Goal: Transaction & Acquisition: Book appointment/travel/reservation

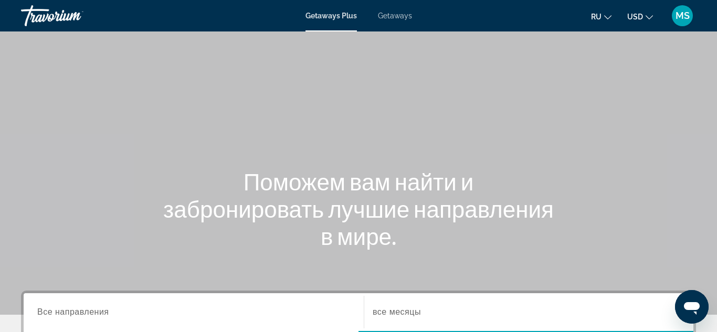
click at [388, 22] on div "Getaways Plus Getaways ru English Español Français Italiano Português русский U…" at bounding box center [358, 15] width 717 height 27
click at [397, 16] on span "Getaways" at bounding box center [395, 16] width 34 height 8
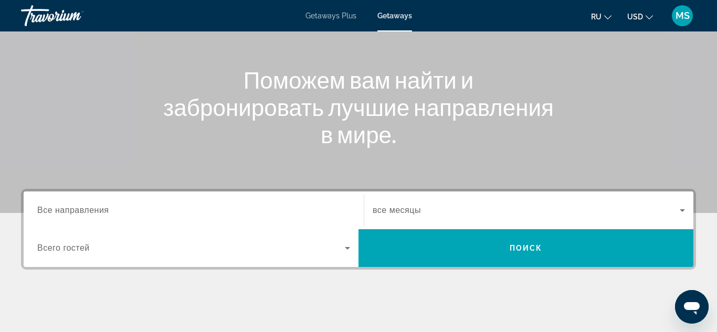
scroll to position [132, 0]
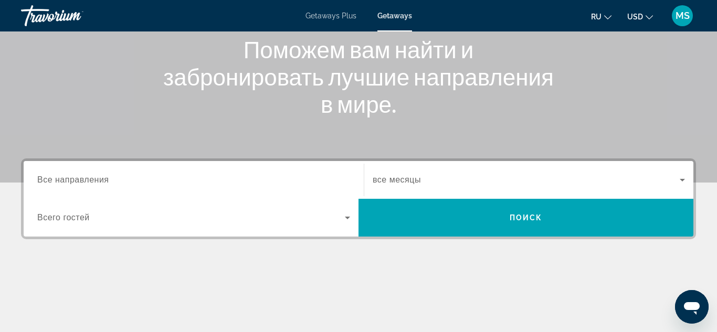
click at [106, 177] on span "Все направления" at bounding box center [73, 179] width 72 height 9
click at [106, 177] on input "Destination Все направления" at bounding box center [193, 180] width 313 height 13
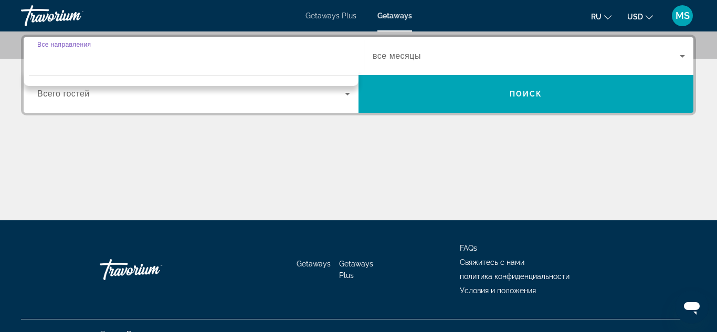
scroll to position [257, 0]
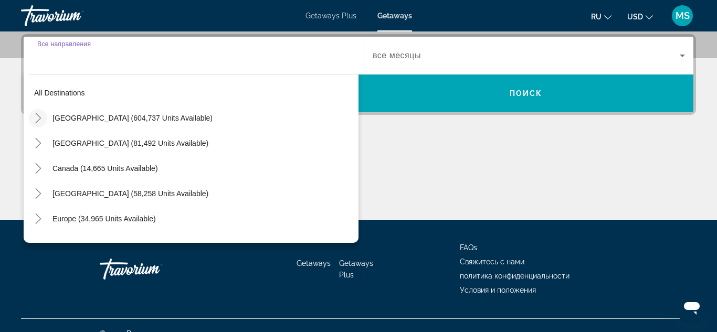
click at [38, 119] on icon "Toggle United States (604,737 units available)" at bounding box center [38, 118] width 10 height 10
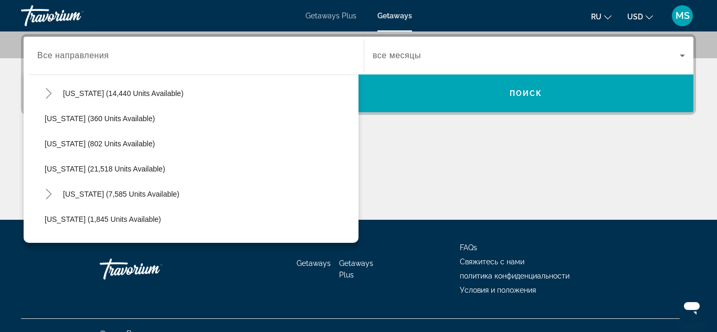
scroll to position [760, 0]
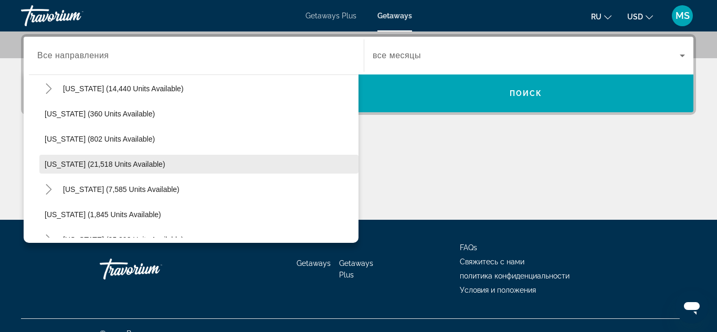
click at [146, 171] on span "Search widget" at bounding box center [198, 164] width 319 height 25
type input "**********"
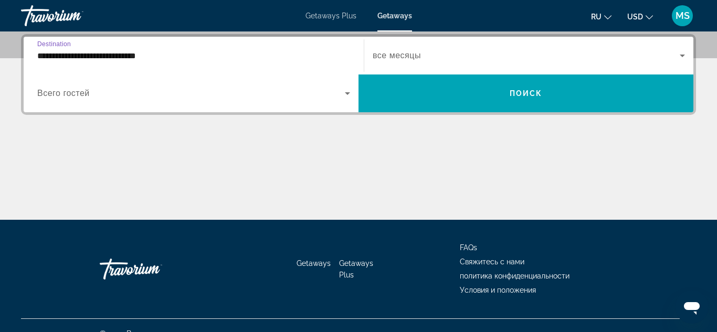
click at [314, 91] on span "Search widget" at bounding box center [191, 93] width 308 height 13
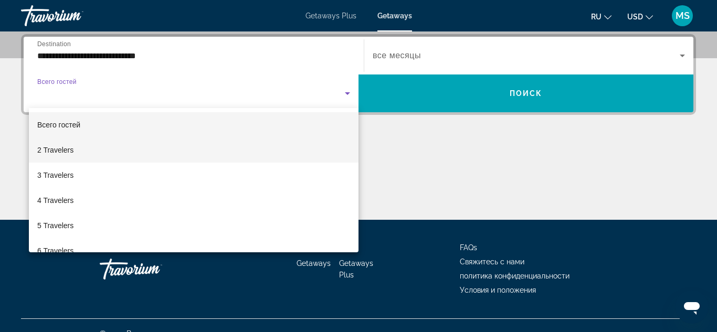
click at [250, 146] on mat-option "2 Travelers" at bounding box center [194, 150] width 330 height 25
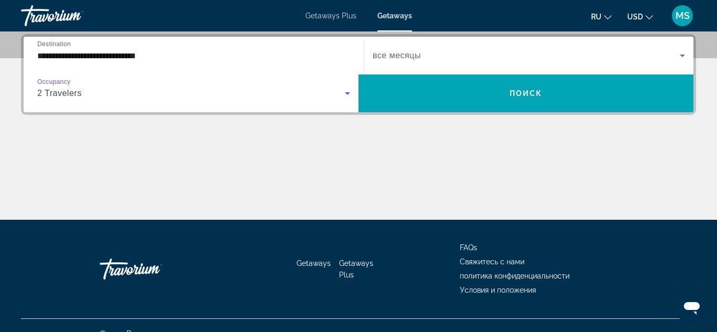
click at [429, 56] on span "Search widget" at bounding box center [526, 55] width 307 height 13
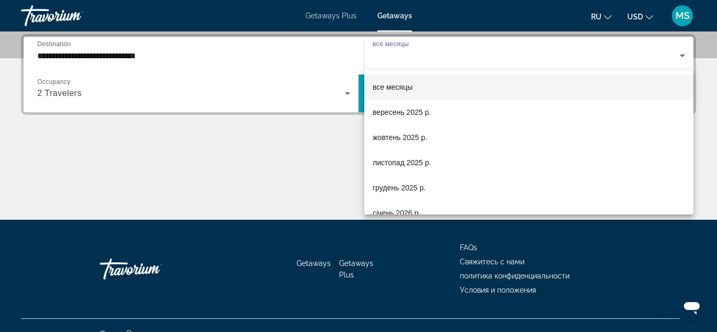
click at [418, 92] on mat-option "все месяцы" at bounding box center [528, 87] width 329 height 25
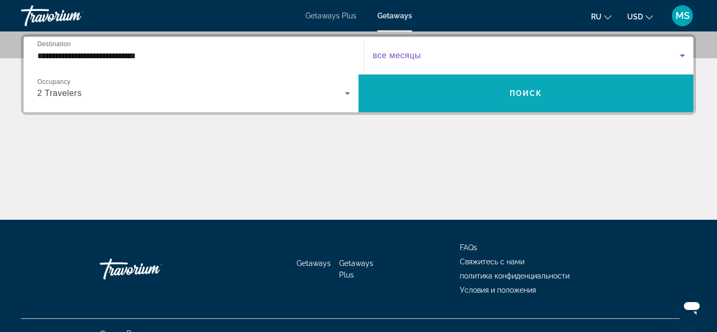
click at [445, 97] on span "Search widget" at bounding box center [526, 93] width 335 height 25
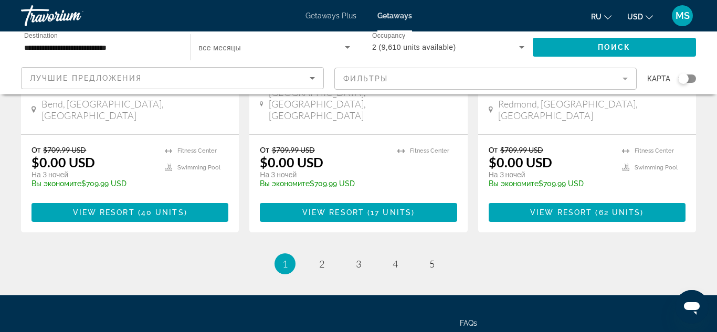
scroll to position [1441, 0]
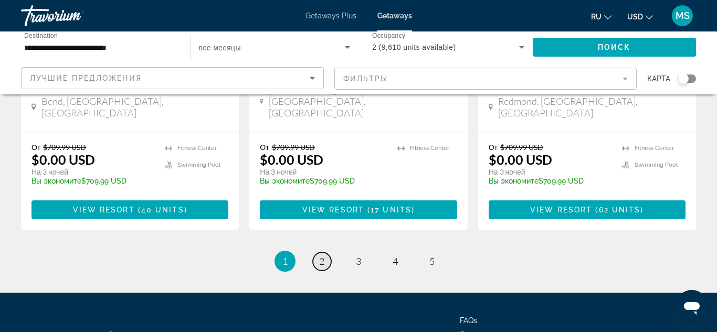
click at [324, 256] on span "2" at bounding box center [321, 262] width 5 height 12
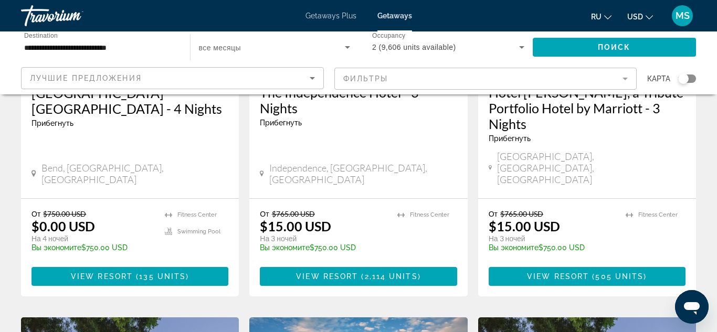
scroll to position [228, 0]
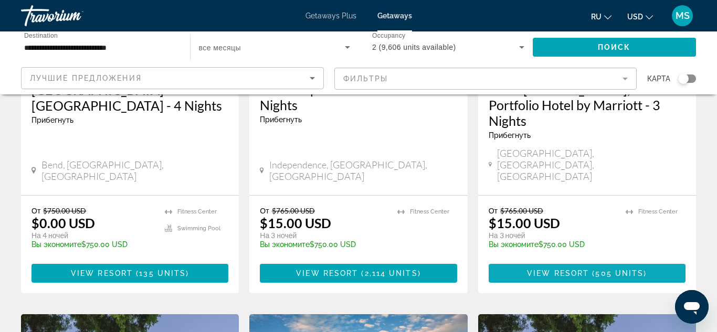
click at [560, 269] on span "View Resort" at bounding box center [558, 273] width 62 height 8
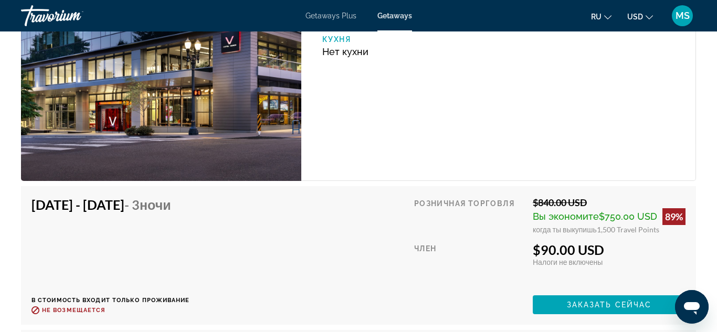
scroll to position [1907, 0]
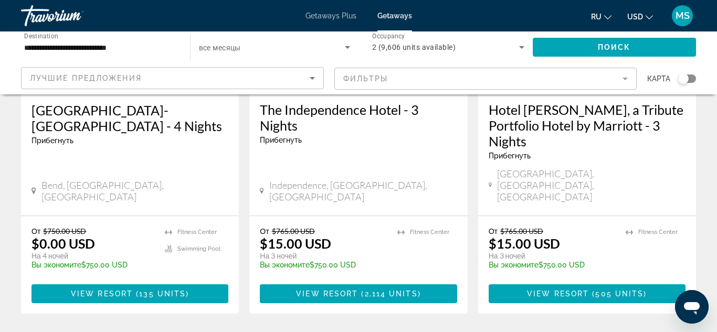
scroll to position [205, 0]
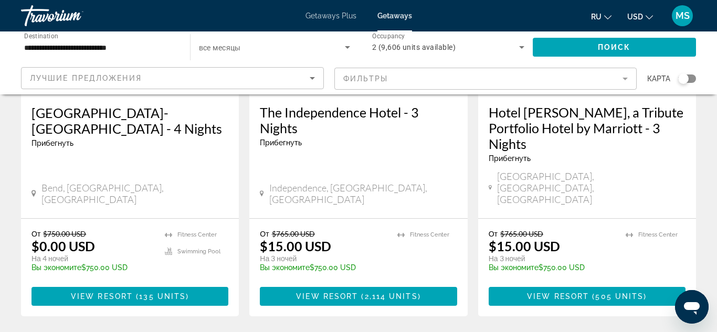
click at [559, 78] on mat-form-field "Фильтры" at bounding box center [485, 79] width 303 height 22
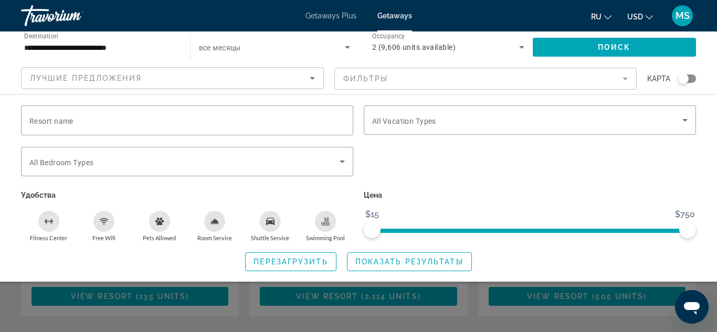
click at [559, 78] on mat-form-field "Фильтры" at bounding box center [485, 79] width 303 height 22
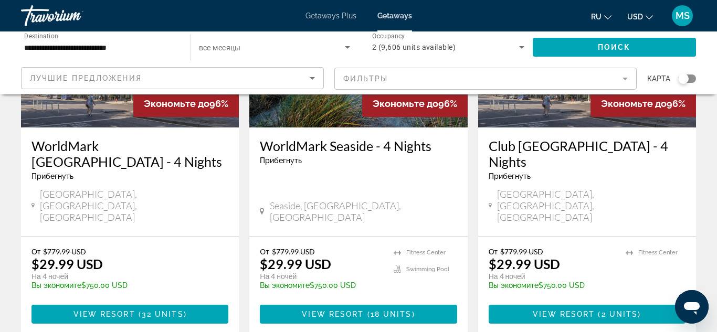
scroll to position [589, 0]
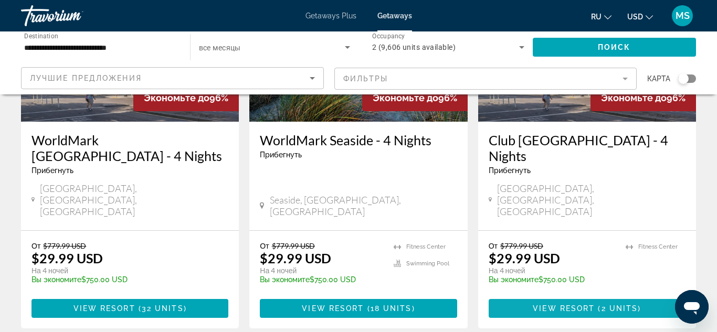
click at [617, 304] on span "2 units" at bounding box center [620, 308] width 37 height 8
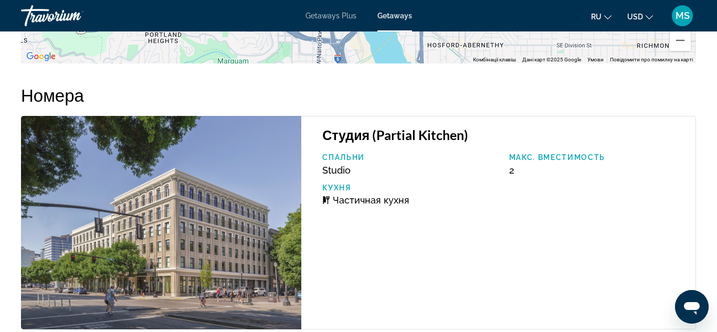
scroll to position [1782, 0]
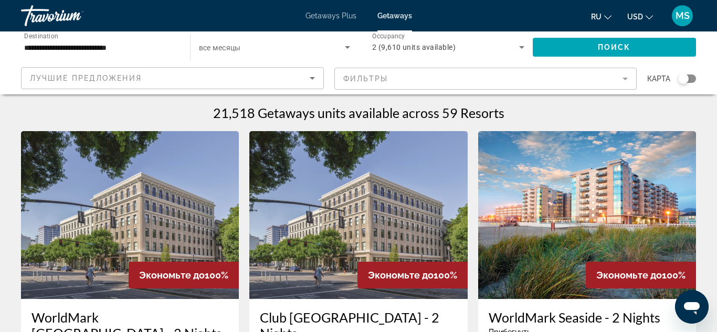
click at [235, 50] on span "все месяцы" at bounding box center [220, 48] width 42 height 8
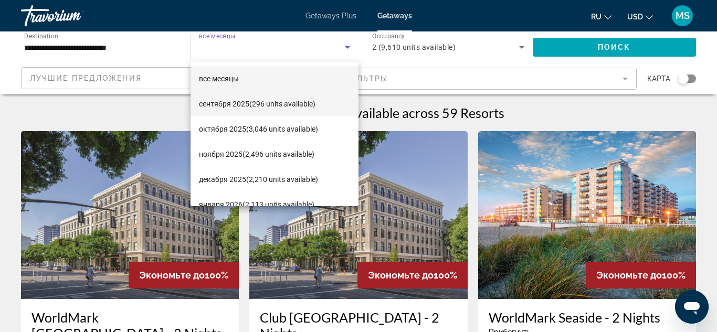
click at [233, 106] on span "сентября 2025 (296 units available)" at bounding box center [257, 104] width 117 height 13
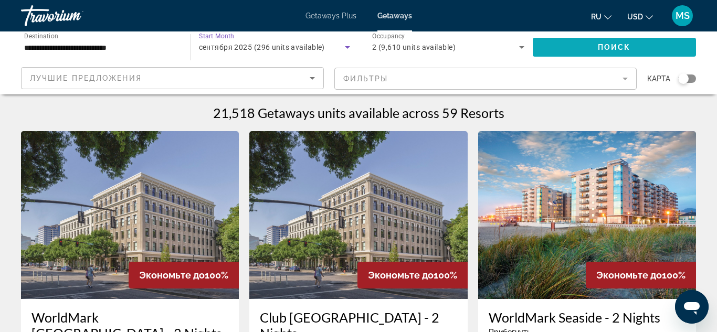
click at [591, 46] on span "Search widget" at bounding box center [615, 47] width 164 height 25
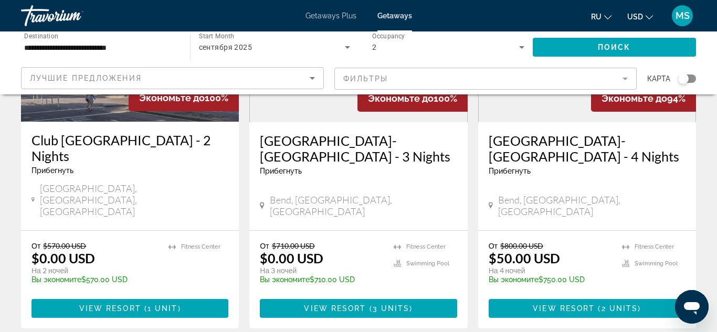
scroll to position [192, 0]
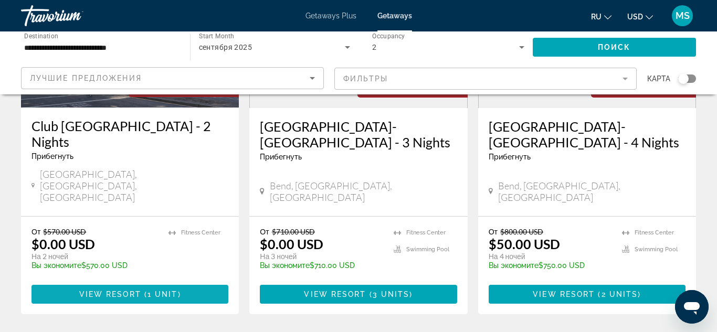
click at [187, 282] on span "Main content" at bounding box center [129, 294] width 197 height 25
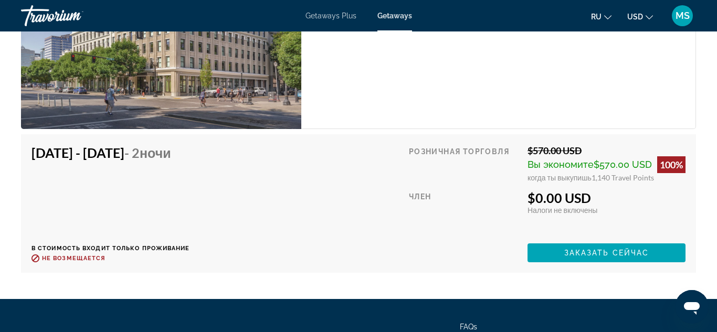
scroll to position [1994, 0]
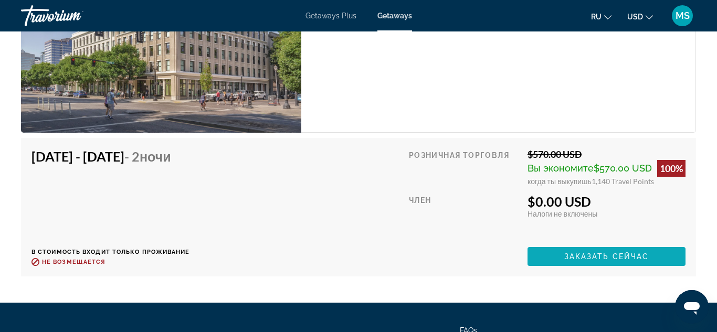
click at [584, 257] on span "Заказать сейчас" at bounding box center [606, 256] width 85 height 8
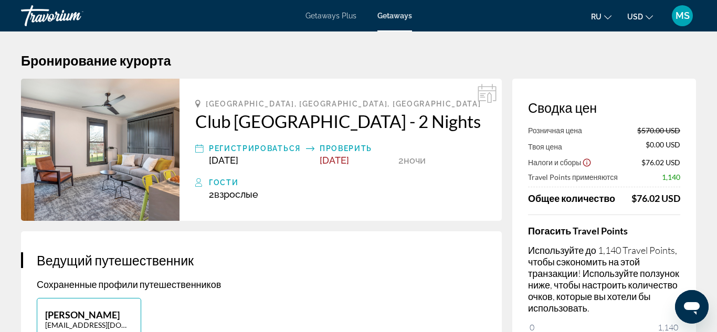
click at [341, 23] on div "Getaways Plus Getaways ru English Español Français Italiano Português русский U…" at bounding box center [358, 15] width 717 height 27
click at [339, 22] on div "Getaways Plus Getaways ru English Español Français Italiano Português русский U…" at bounding box center [358, 15] width 717 height 27
click at [338, 18] on span "Getaways Plus" at bounding box center [331, 16] width 51 height 8
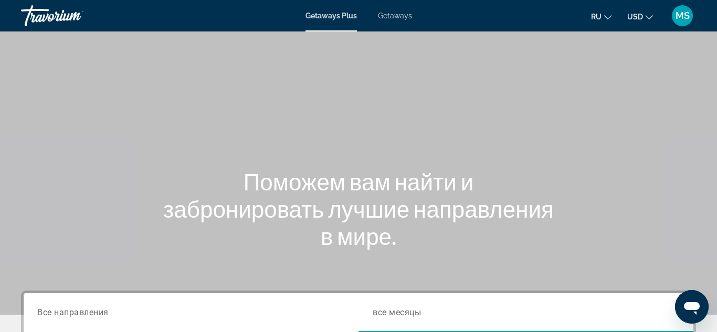
click at [388, 16] on span "Getaways" at bounding box center [395, 16] width 34 height 8
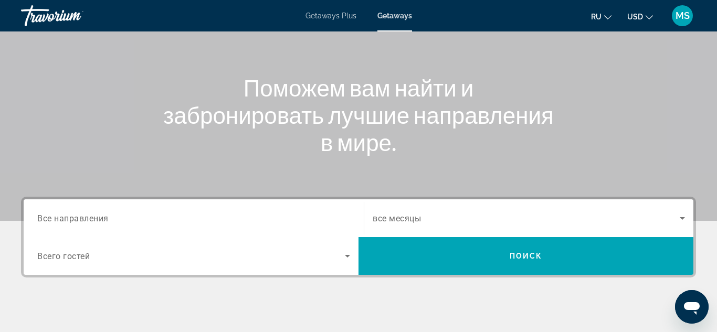
scroll to position [117, 0]
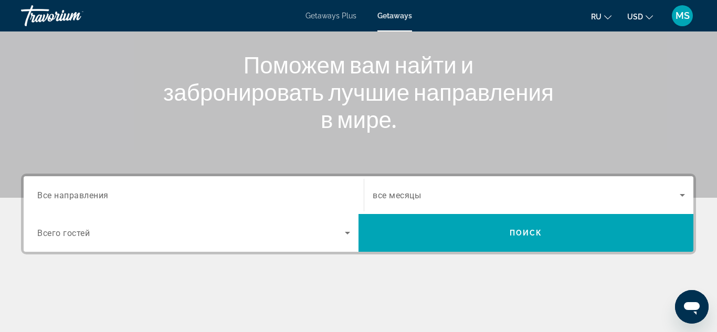
click at [107, 197] on span "Все направления" at bounding box center [72, 195] width 71 height 10
click at [107, 197] on input "Destination Все направления" at bounding box center [193, 195] width 313 height 13
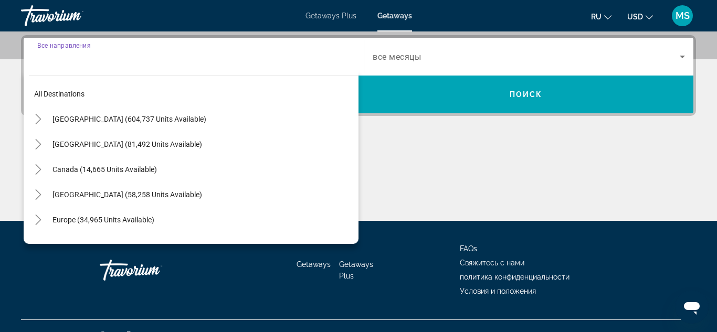
scroll to position [257, 0]
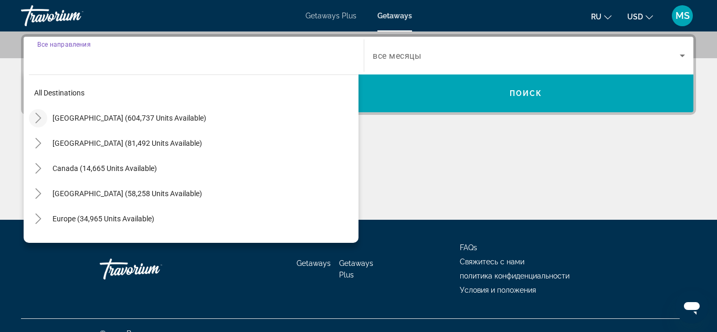
click at [40, 116] on icon "Toggle United States (604,737 units available)" at bounding box center [38, 118] width 10 height 10
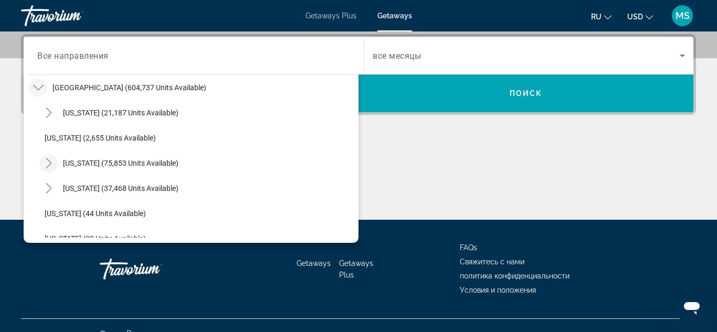
click at [50, 163] on icon "Toggle California (75,853 units available)" at bounding box center [49, 163] width 6 height 10
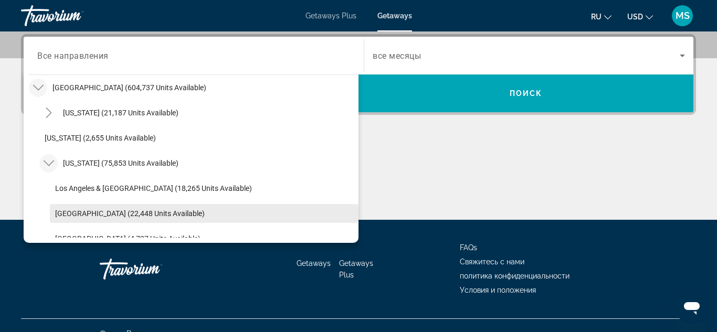
click at [98, 219] on span "Search widget" at bounding box center [204, 213] width 309 height 25
type input "**********"
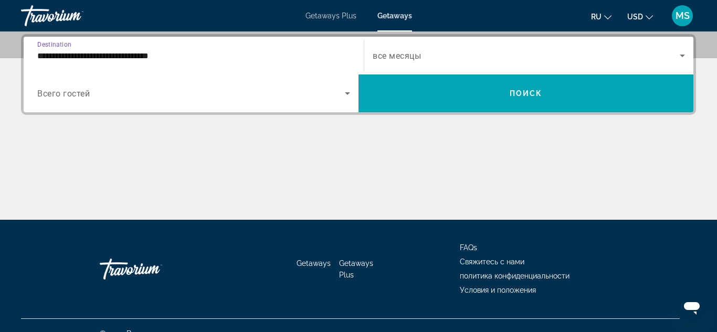
click at [317, 94] on span "Search widget" at bounding box center [191, 93] width 308 height 13
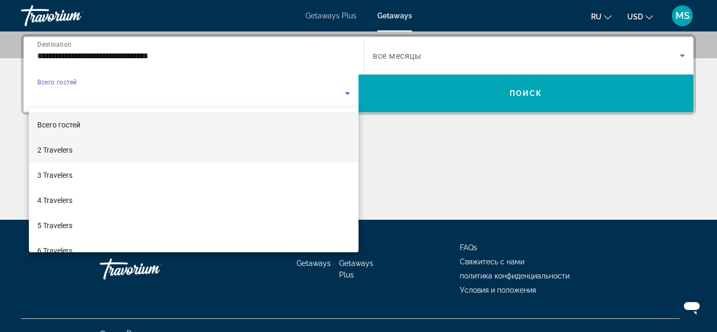
click at [303, 145] on mat-option "2 Travelers" at bounding box center [194, 150] width 330 height 25
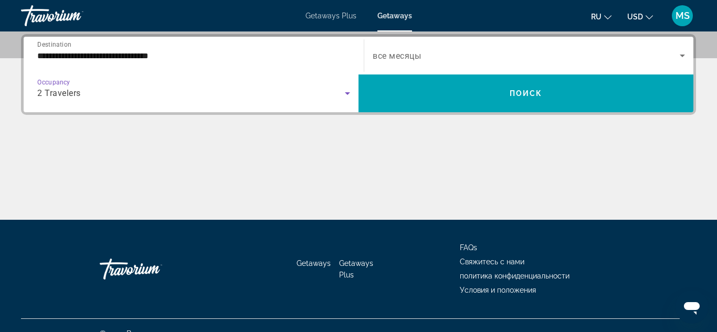
click at [405, 65] on div "Search widget" at bounding box center [529, 55] width 312 height 29
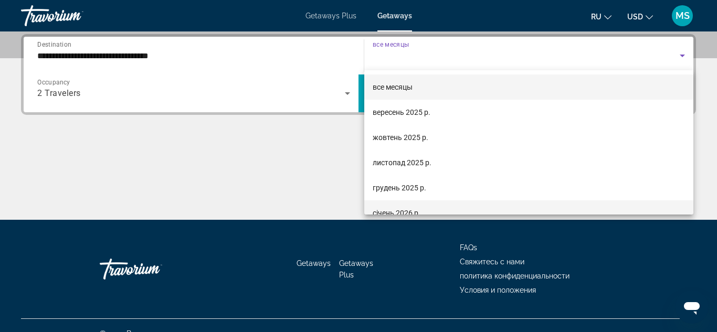
click at [404, 213] on span "січень 2026 р." at bounding box center [397, 213] width 48 height 13
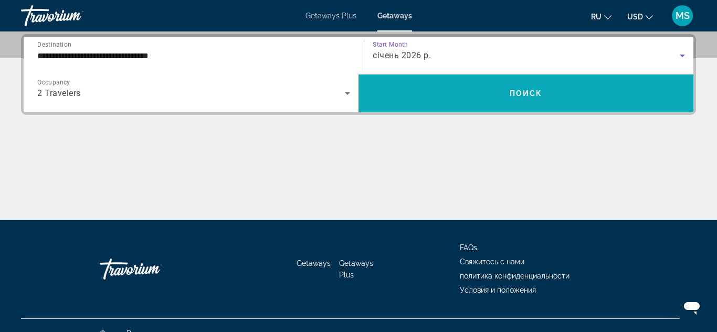
click at [487, 93] on span "Search widget" at bounding box center [526, 93] width 335 height 25
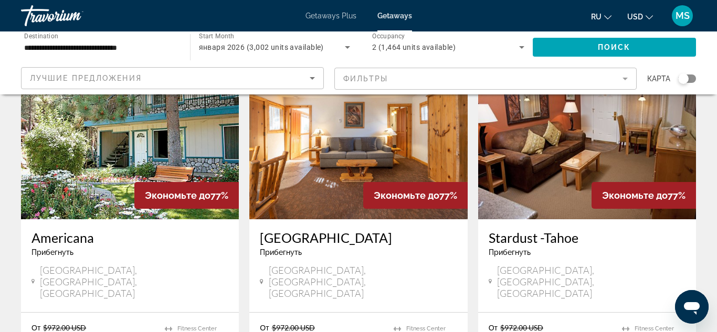
scroll to position [1296, 0]
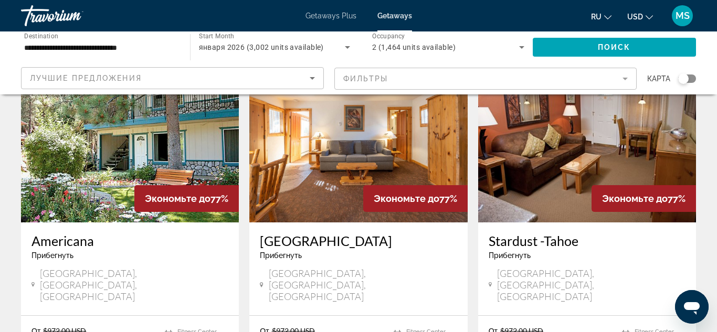
click at [594, 81] on mat-form-field "Фильтры" at bounding box center [485, 79] width 303 height 22
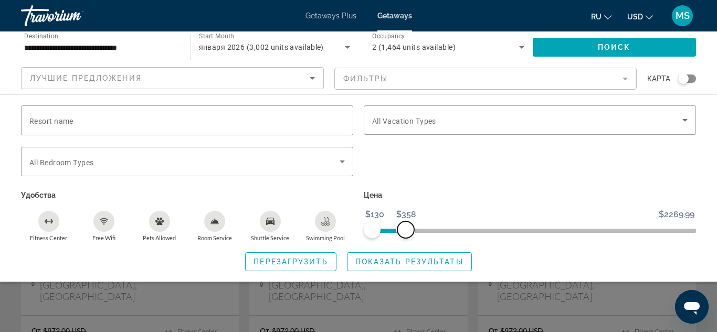
drag, startPoint x: 689, startPoint y: 228, endPoint x: 406, endPoint y: 237, distance: 283.6
click at [406, 237] on span "ngx-slider-max" at bounding box center [405, 230] width 17 height 17
click at [395, 259] on span "Показать результаты" at bounding box center [409, 262] width 108 height 8
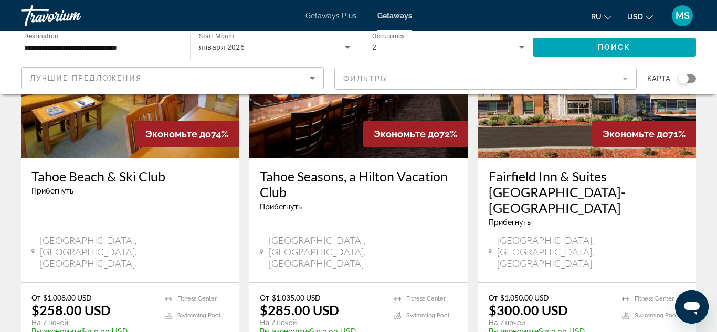
scroll to position [1331, 0]
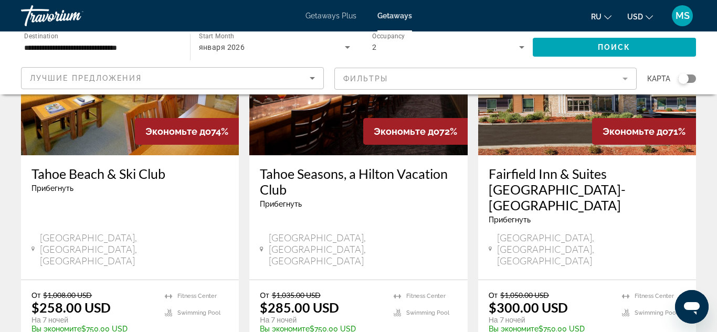
click at [703, 296] on div "Відкрити вікно повідомлень" at bounding box center [691, 306] width 31 height 31
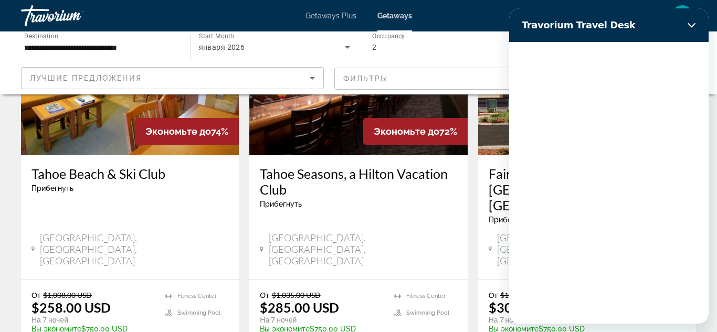
scroll to position [0, 0]
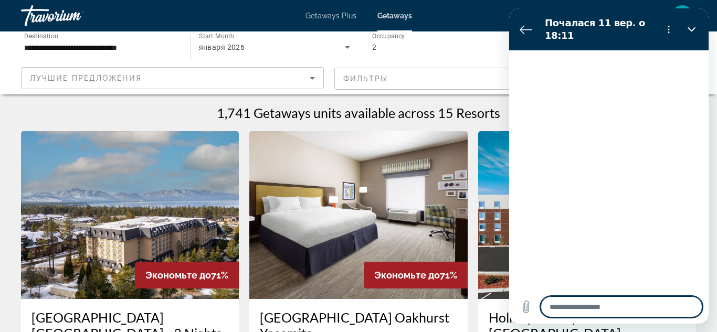
type textarea "*"
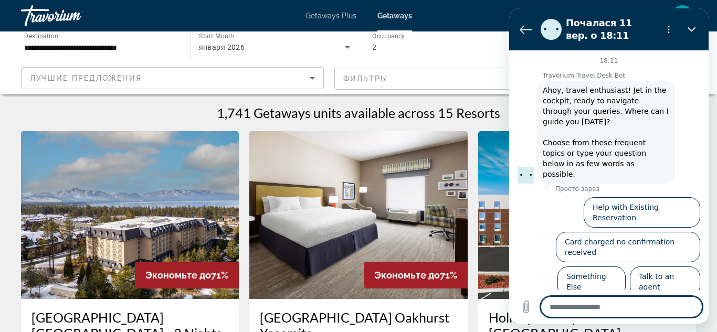
click at [446, 51] on div "2" at bounding box center [445, 47] width 147 height 13
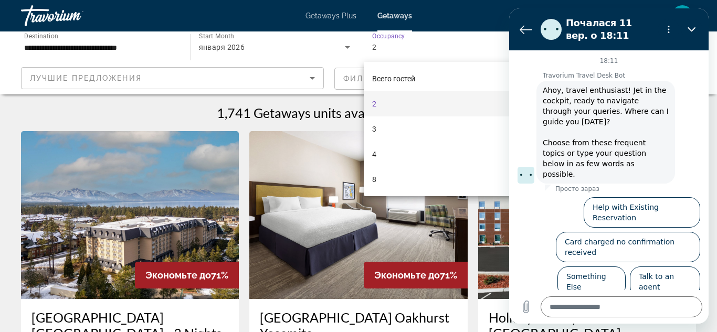
click at [483, 18] on div at bounding box center [358, 166] width 717 height 332
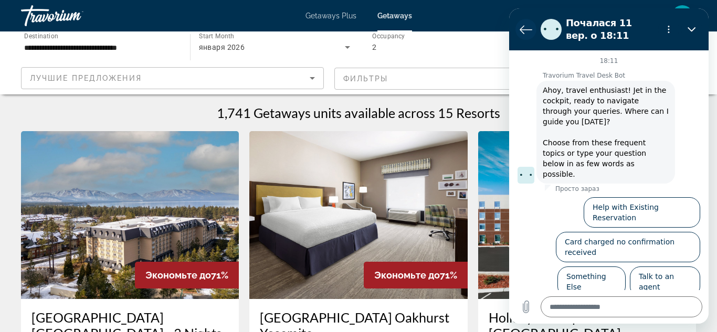
click at [525, 30] on icon "Повернутися до списку розмов" at bounding box center [526, 29] width 13 height 13
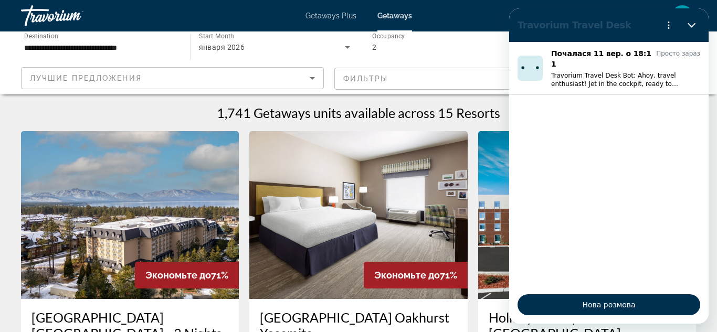
click at [464, 24] on div "ru English Español Français Italiano Português русский USD USD ($) MXN (Mex$) C…" at bounding box center [560, 16] width 274 height 22
click at [453, 10] on div "ru English Español Français Italiano Português русский USD USD ($) MXN (Mex$) C…" at bounding box center [560, 16] width 274 height 22
drag, startPoint x: 646, startPoint y: 19, endPoint x: 687, endPoint y: 29, distance: 42.5
click at [687, 29] on section "Travorium Travel Desk" at bounding box center [608, 25] width 199 height 34
click at [692, 27] on icon "Закрити" at bounding box center [692, 25] width 8 height 8
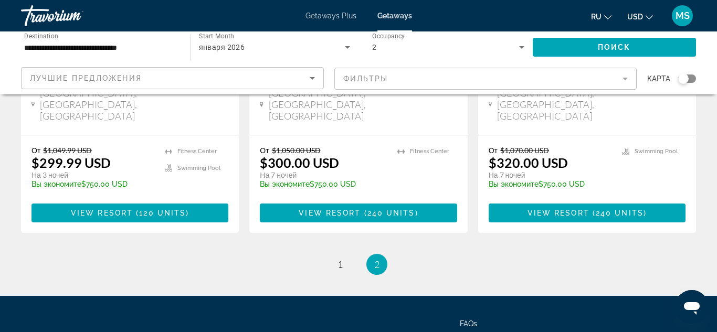
scroll to position [291, 0]
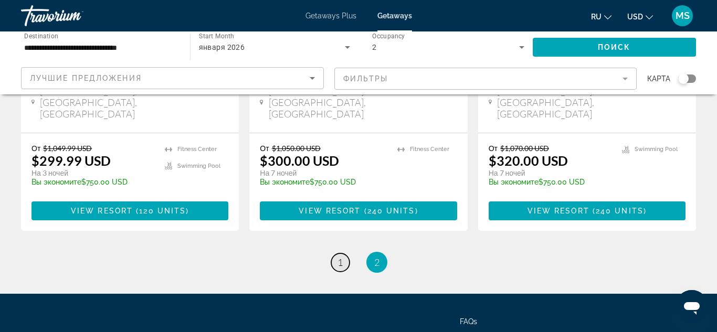
click at [336, 254] on link "page 1" at bounding box center [340, 263] width 18 height 18
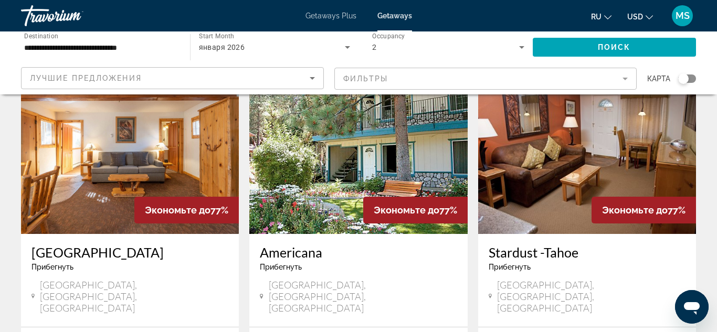
scroll to position [876, 0]
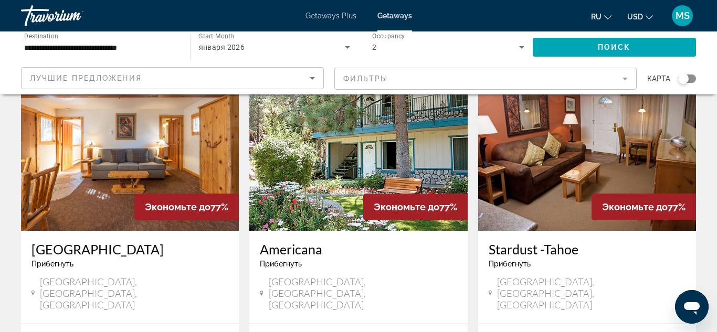
click at [175, 115] on img "Main content" at bounding box center [130, 147] width 218 height 168
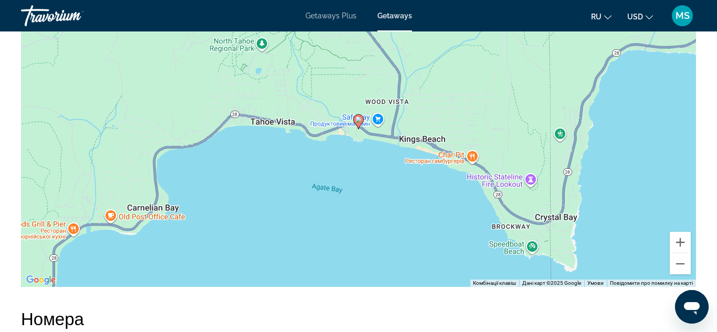
scroll to position [1774, 0]
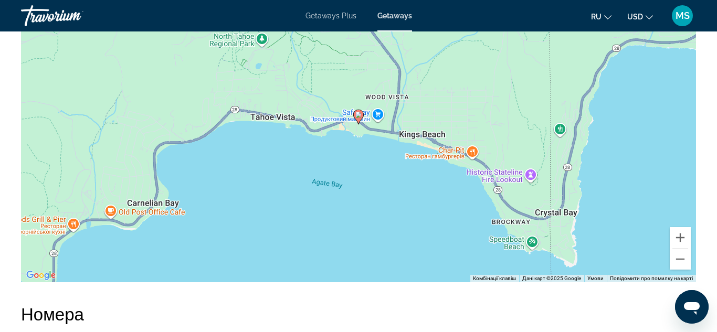
click at [388, 136] on div "Увімкніть режим перетягування за допомогою клавіатури, натиснувши Alt + Enter. …" at bounding box center [358, 124] width 675 height 315
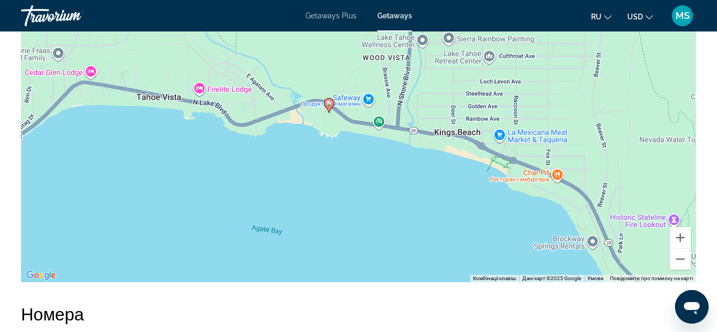
click at [388, 136] on div "Увімкніть режим перетягування за допомогою клавіатури, натиснувши Alt + Enter. …" at bounding box center [358, 124] width 675 height 315
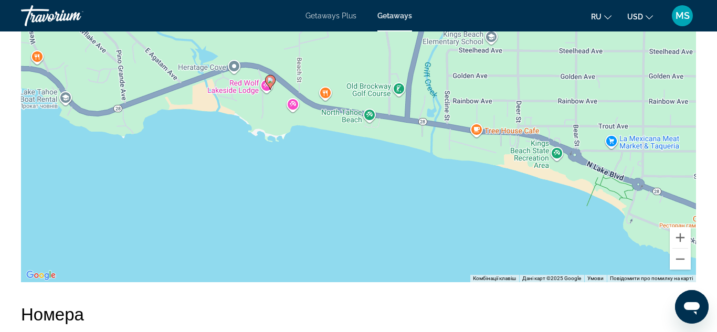
click at [242, 121] on div "Увімкніть режим перетягування за допомогою клавіатури, натиснувши Alt + Enter. …" at bounding box center [358, 124] width 675 height 315
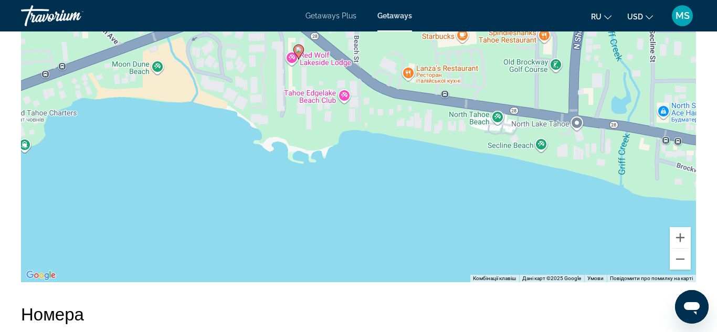
click at [263, 108] on div "Увімкніть режим перетягування за допомогою клавіатури, натиснувши Alt + Enter. …" at bounding box center [358, 124] width 675 height 315
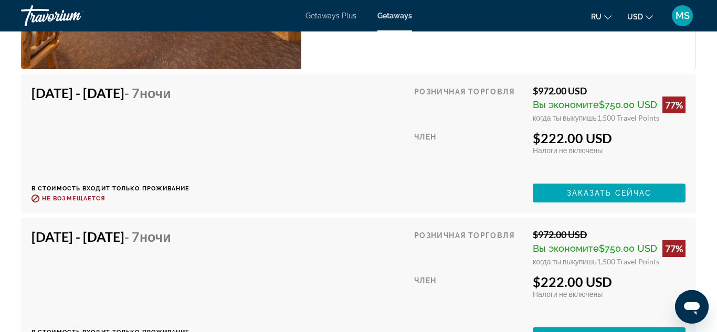
scroll to position [2257, 0]
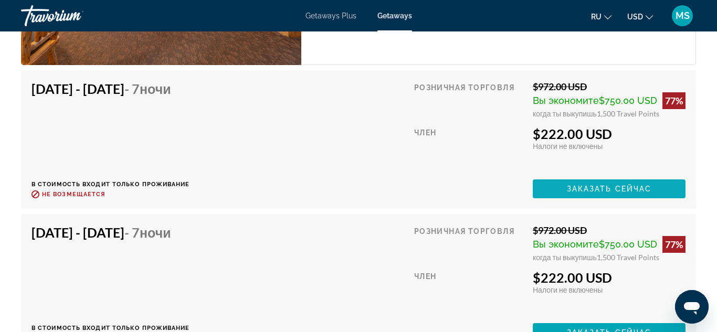
click at [621, 192] on span "Заказать сейчас" at bounding box center [609, 189] width 85 height 8
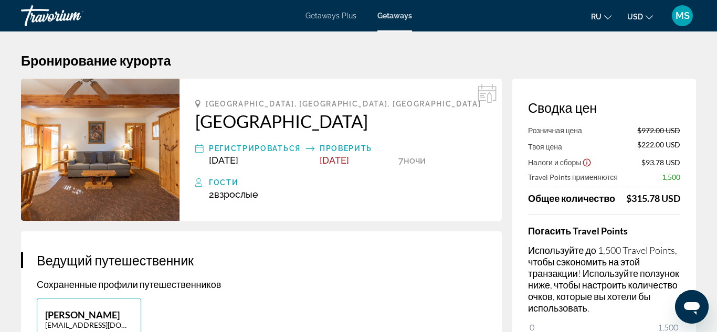
click at [147, 154] on img "Main content" at bounding box center [100, 150] width 159 height 142
